Goal: Obtain resource: Download file/media

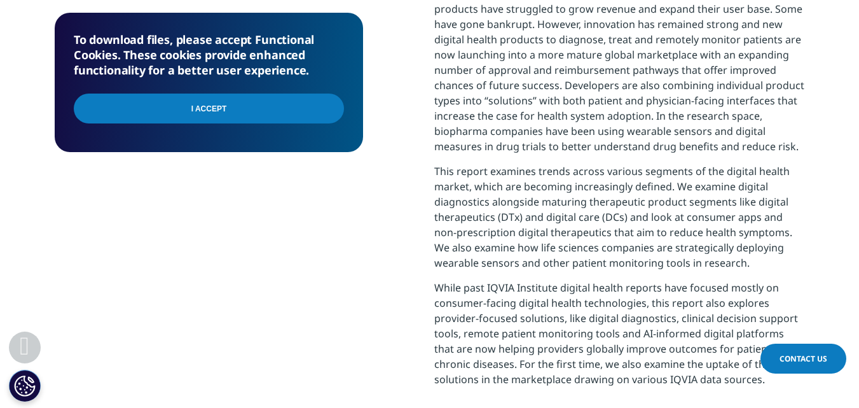
click at [190, 102] on input "I Accept" at bounding box center [209, 109] width 270 height 30
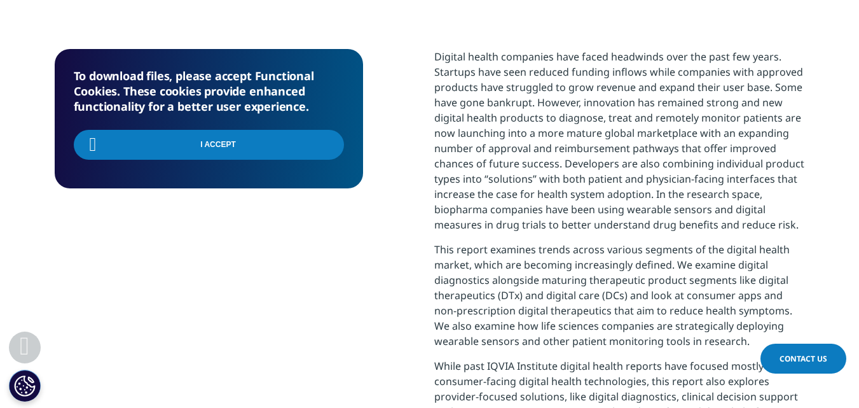
scroll to position [854, 0]
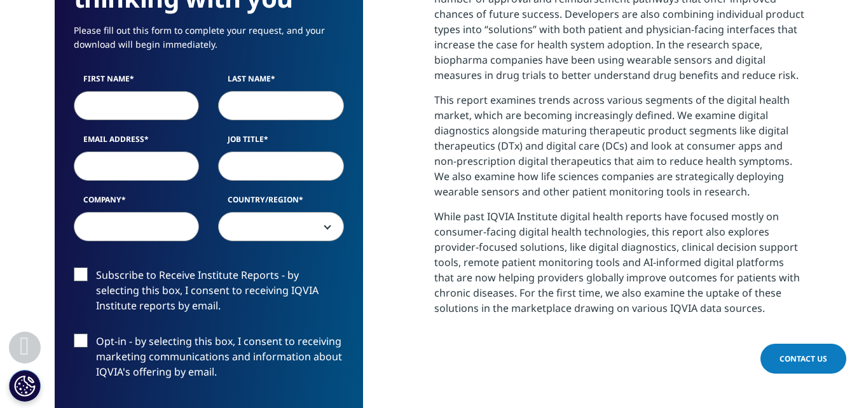
click at [147, 93] on input "First Name" at bounding box center [137, 105] width 126 height 29
type input "[DEMOGRAPHIC_DATA]"
type input "Mohan"
type input "[EMAIL_ADDRESS][DOMAIN_NAME]"
select select "[GEOGRAPHIC_DATA]"
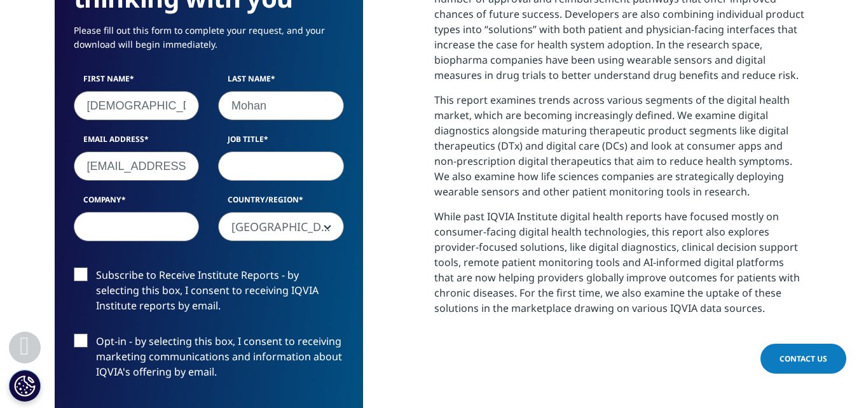
click at [251, 163] on input "Job Title" at bounding box center [281, 165] width 126 height 29
click at [139, 220] on input "Company" at bounding box center [137, 226] width 126 height 29
type input "Meri Health"
click at [270, 161] on input "Job Title" at bounding box center [281, 165] width 126 height 29
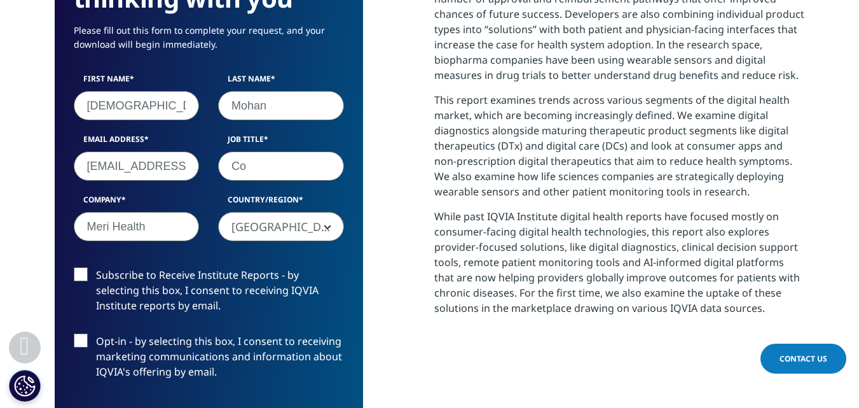
type input "C"
type input "Strategic Advisor"
click at [83, 274] on label "Subscribe to Receive Institute Reports - by selecting this box, I consent to re…" at bounding box center [209, 293] width 270 height 53
click at [96, 267] on input "Subscribe to Receive Institute Reports - by selecting this box, I consent to re…" at bounding box center [96, 267] width 0 height 0
click at [85, 343] on label "Opt-in - by selecting this box, I consent to receiving marketing communications…" at bounding box center [209, 359] width 270 height 53
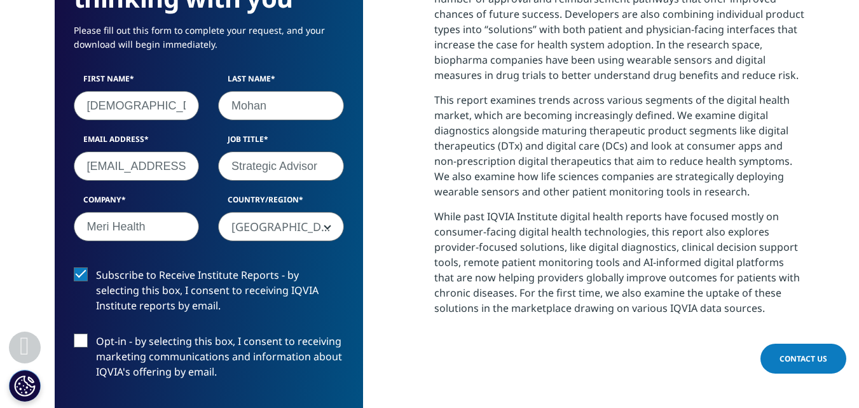
click at [96, 333] on input "Opt-in - by selecting this box, I consent to receiving marketing communications…" at bounding box center [96, 333] width 0 height 0
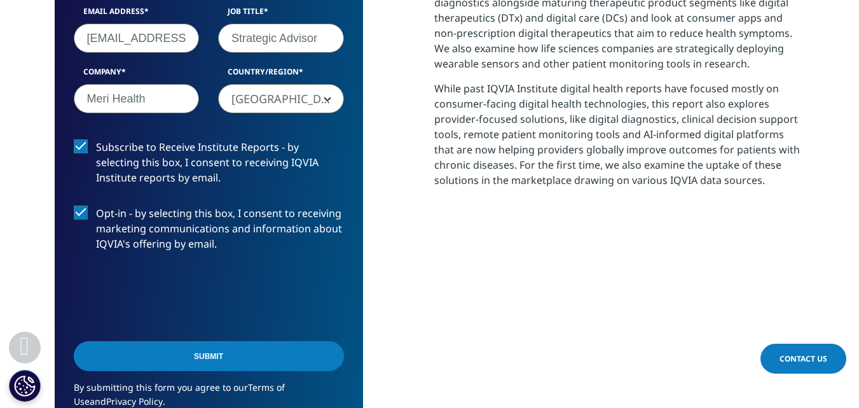
scroll to position [831, 0]
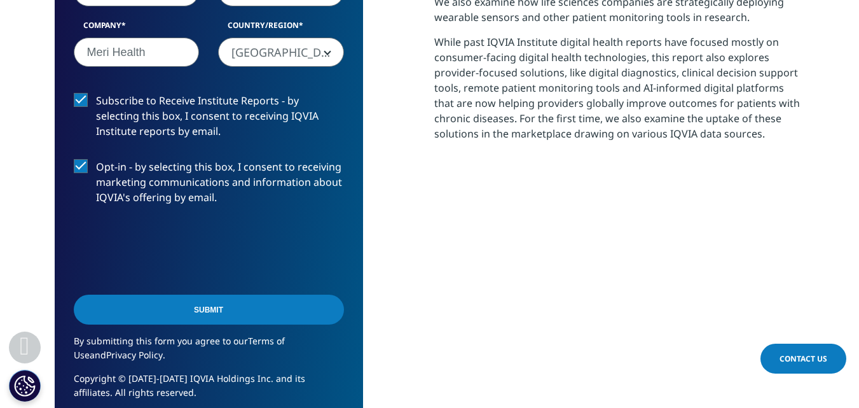
click at [207, 313] on input "Submit" at bounding box center [209, 310] width 270 height 30
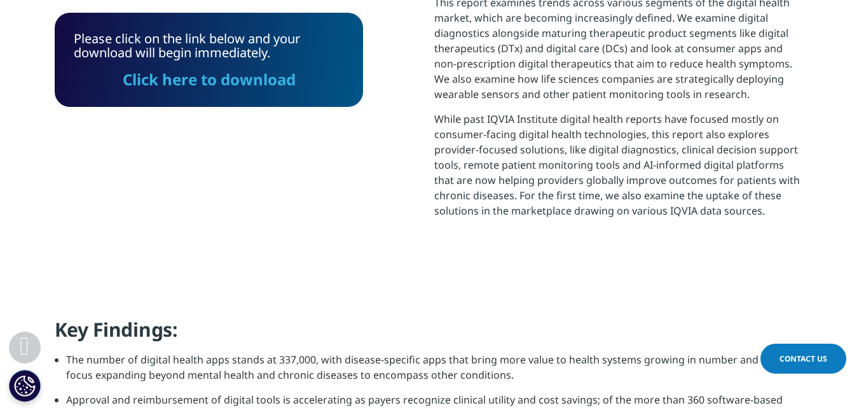
scroll to position [552, 0]
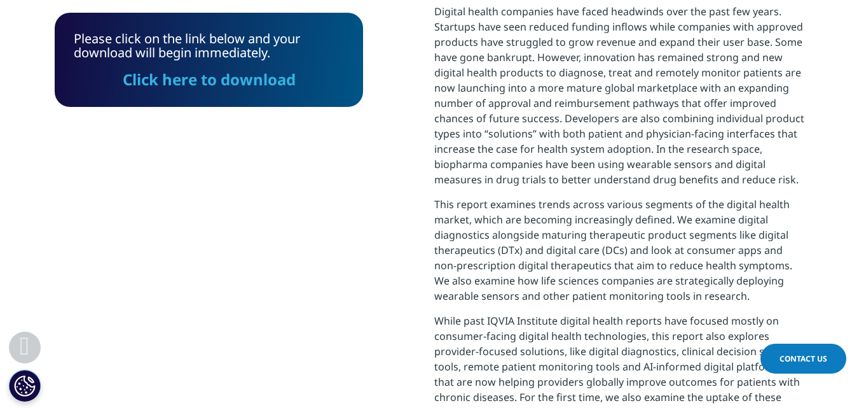
click at [188, 87] on link "Click here to download" at bounding box center [209, 79] width 173 height 21
